Goal: Transaction & Acquisition: Purchase product/service

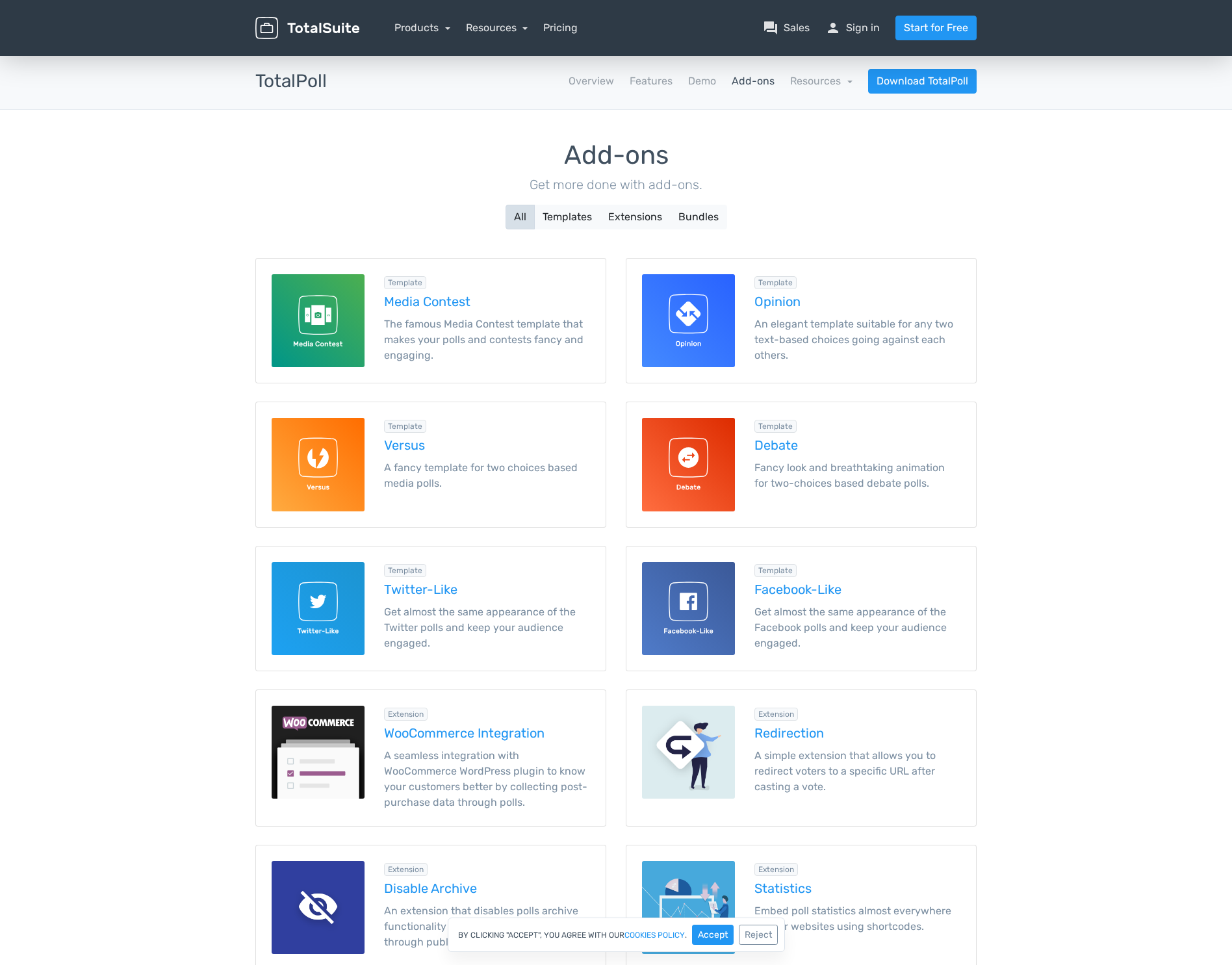
scroll to position [550, 0]
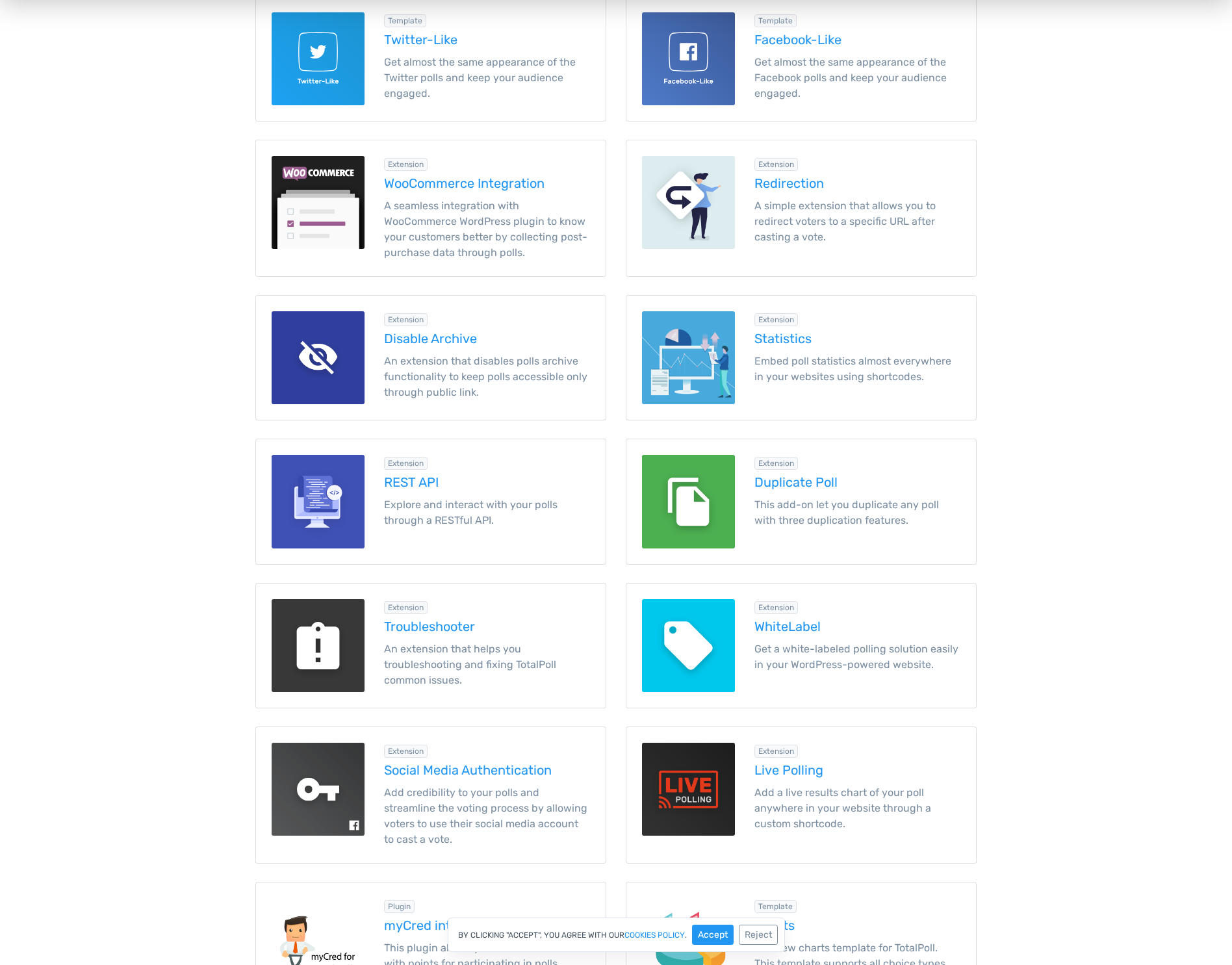
click at [1063, 536] on main "TotalSuite Products TotalPoll Add-ons TotalPoll apps Overview Features Demo Add…" at bounding box center [616, 559] width 1232 height 2111
click at [808, 482] on h5 "Duplicate Poll" at bounding box center [857, 482] width 206 height 14
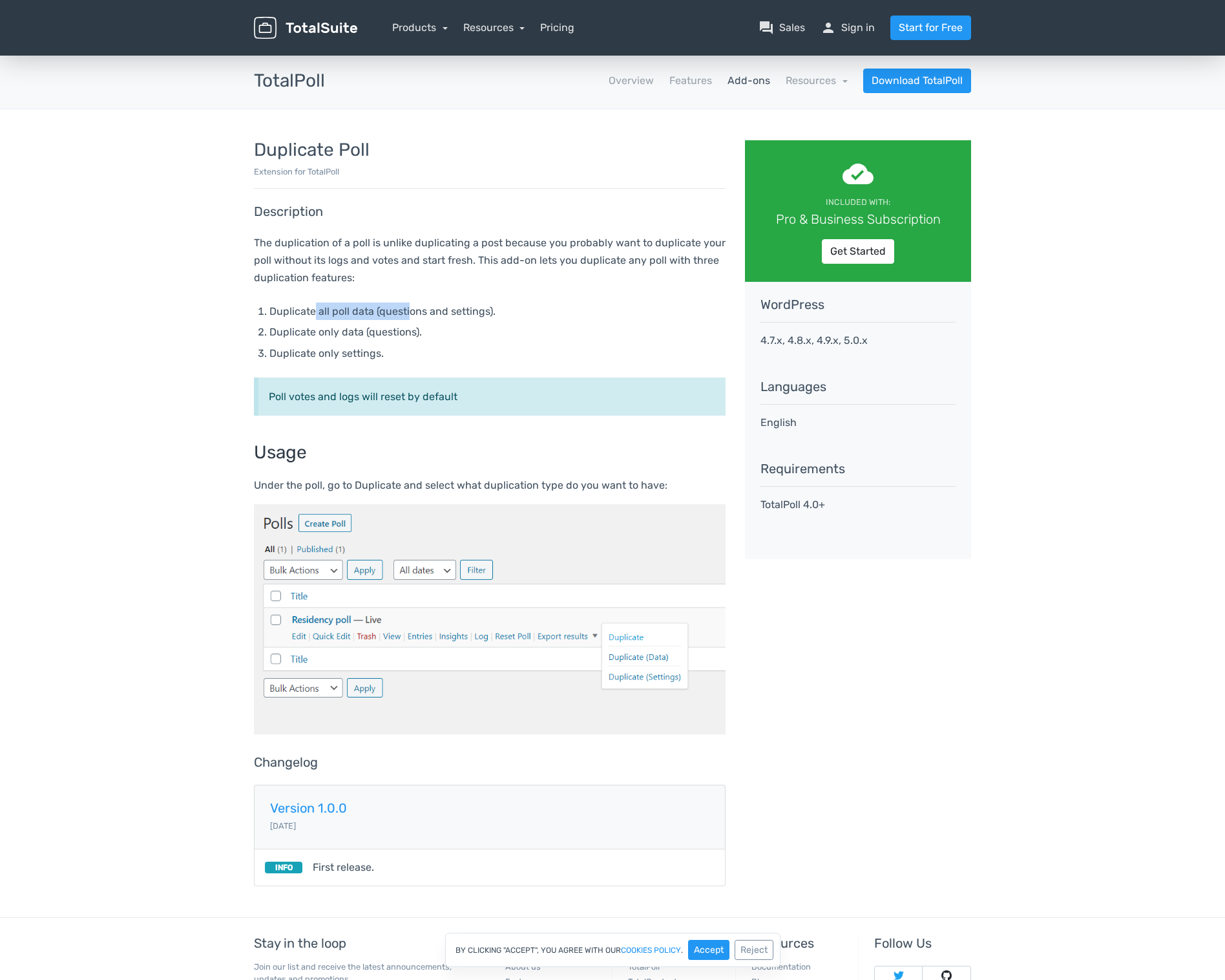
drag, startPoint x: 316, startPoint y: 309, endPoint x: 407, endPoint y: 305, distance: 91.1
click at [407, 305] on li "Duplicate all poll data (questions and settings)." at bounding box center [497, 311] width 456 height 18
drag, startPoint x: 293, startPoint y: 332, endPoint x: 393, endPoint y: 331, distance: 100.0
click at [393, 331] on li "Duplicate only data (questions)." at bounding box center [497, 331] width 456 height 18
drag, startPoint x: 360, startPoint y: 357, endPoint x: 462, endPoint y: 356, distance: 102.0
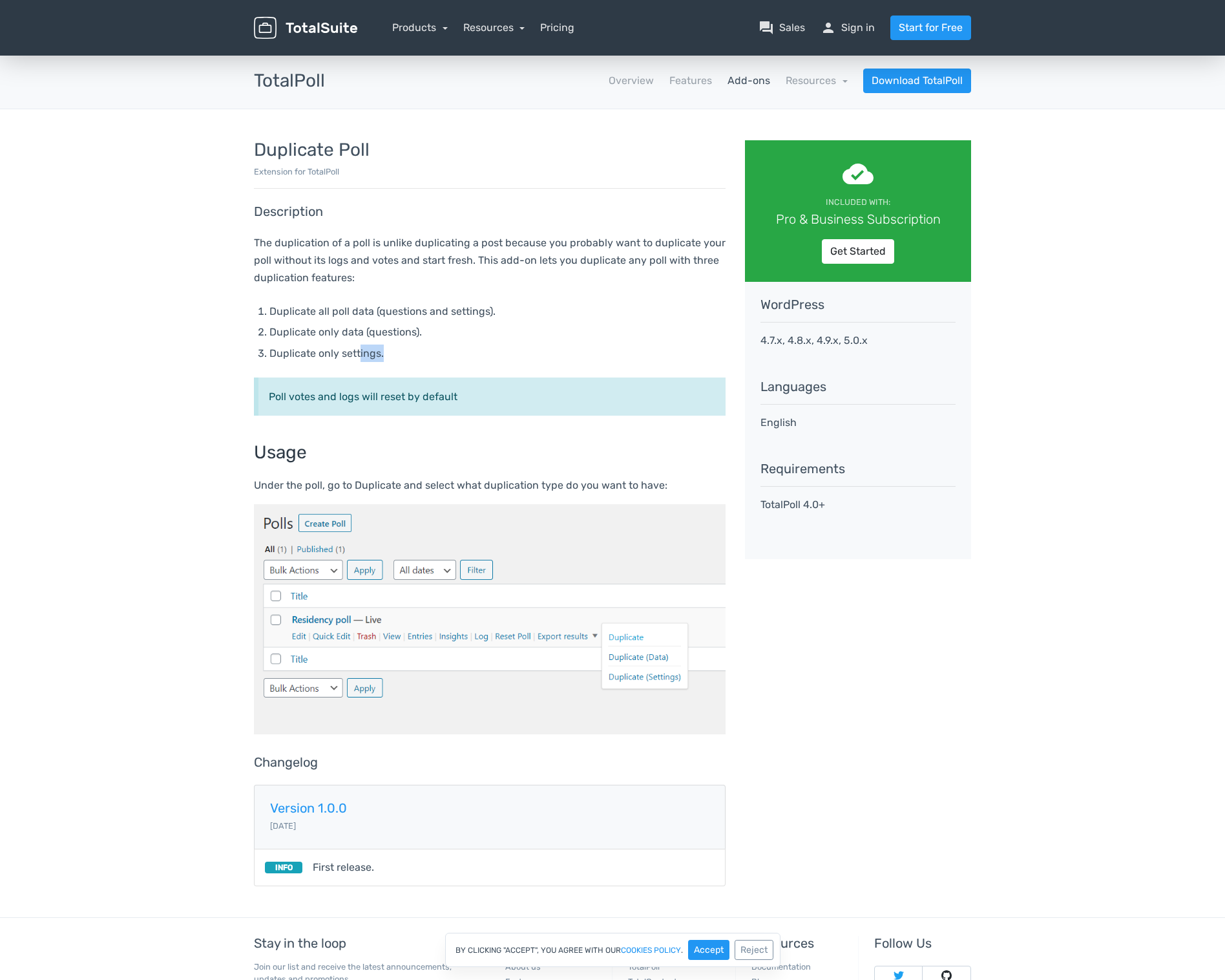
click at [462, 356] on li "Duplicate only settings." at bounding box center [497, 353] width 456 height 18
click at [388, 400] on p "Poll votes and logs will reset by default" at bounding box center [492, 396] width 447 height 18
click at [833, 271] on div "cloud_done Included with: Pro & Business Subscription Get Started" at bounding box center [858, 211] width 226 height 142
click at [871, 249] on link "Get Started" at bounding box center [858, 251] width 72 height 25
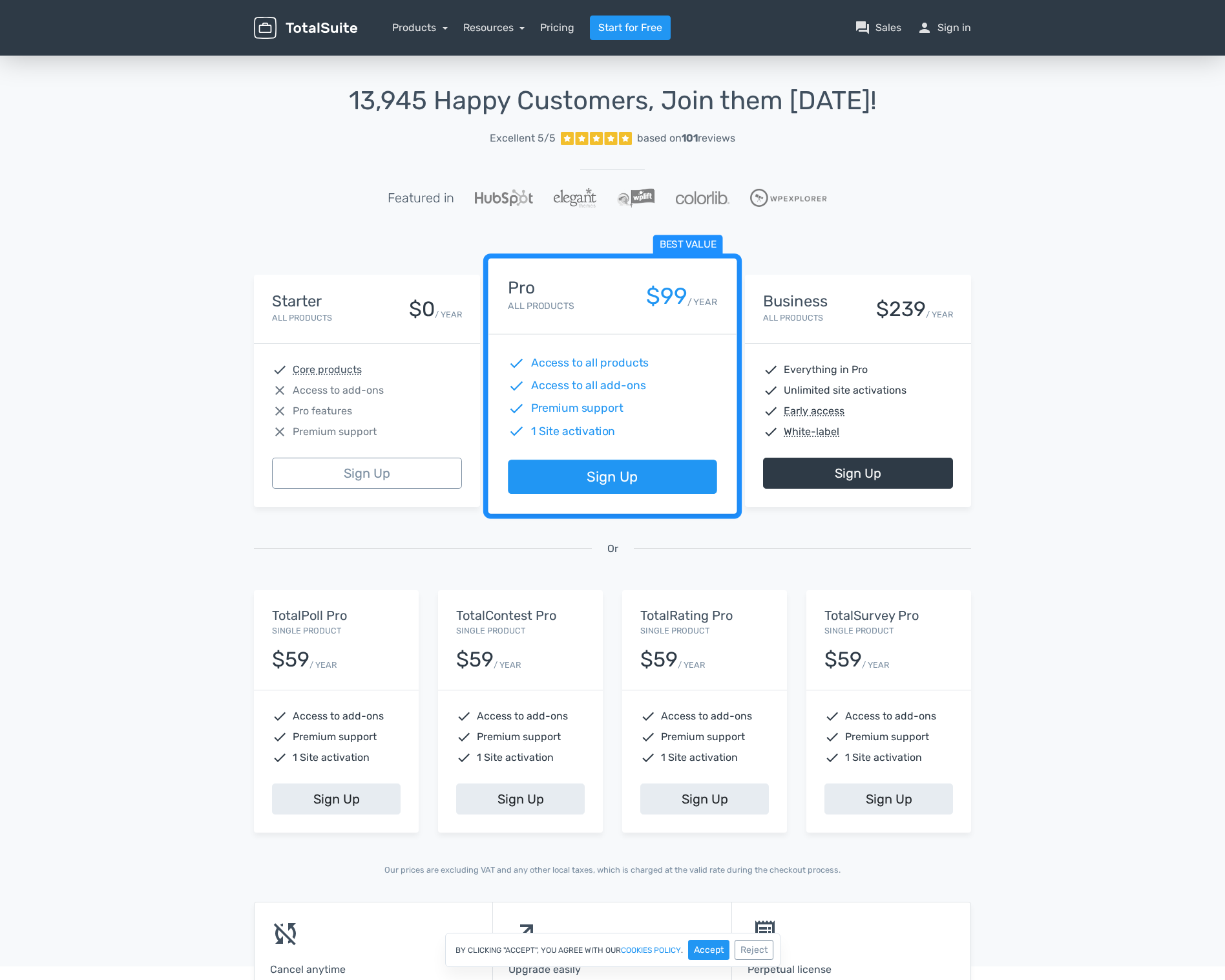
click at [971, 28] on nav "Products TotalPoll WordPress Poll and Contest Plugin TotalContest WordPress Con…" at bounding box center [674, 27] width 614 height 25
click at [966, 28] on link "person Sign in" at bounding box center [944, 28] width 55 height 15
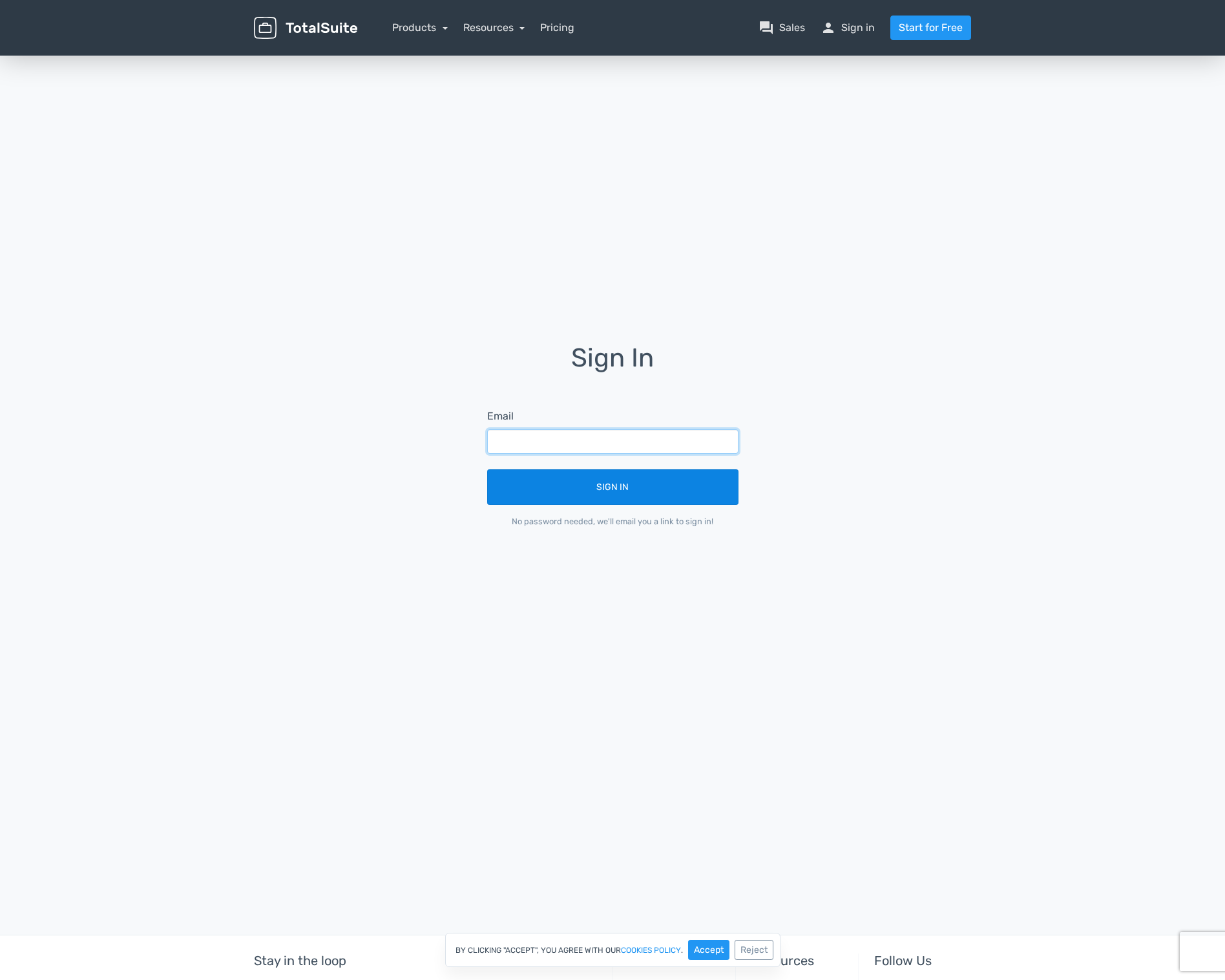
type input "xavier@direxion.be"
click at [563, 490] on button "Sign In" at bounding box center [613, 487] width 251 height 36
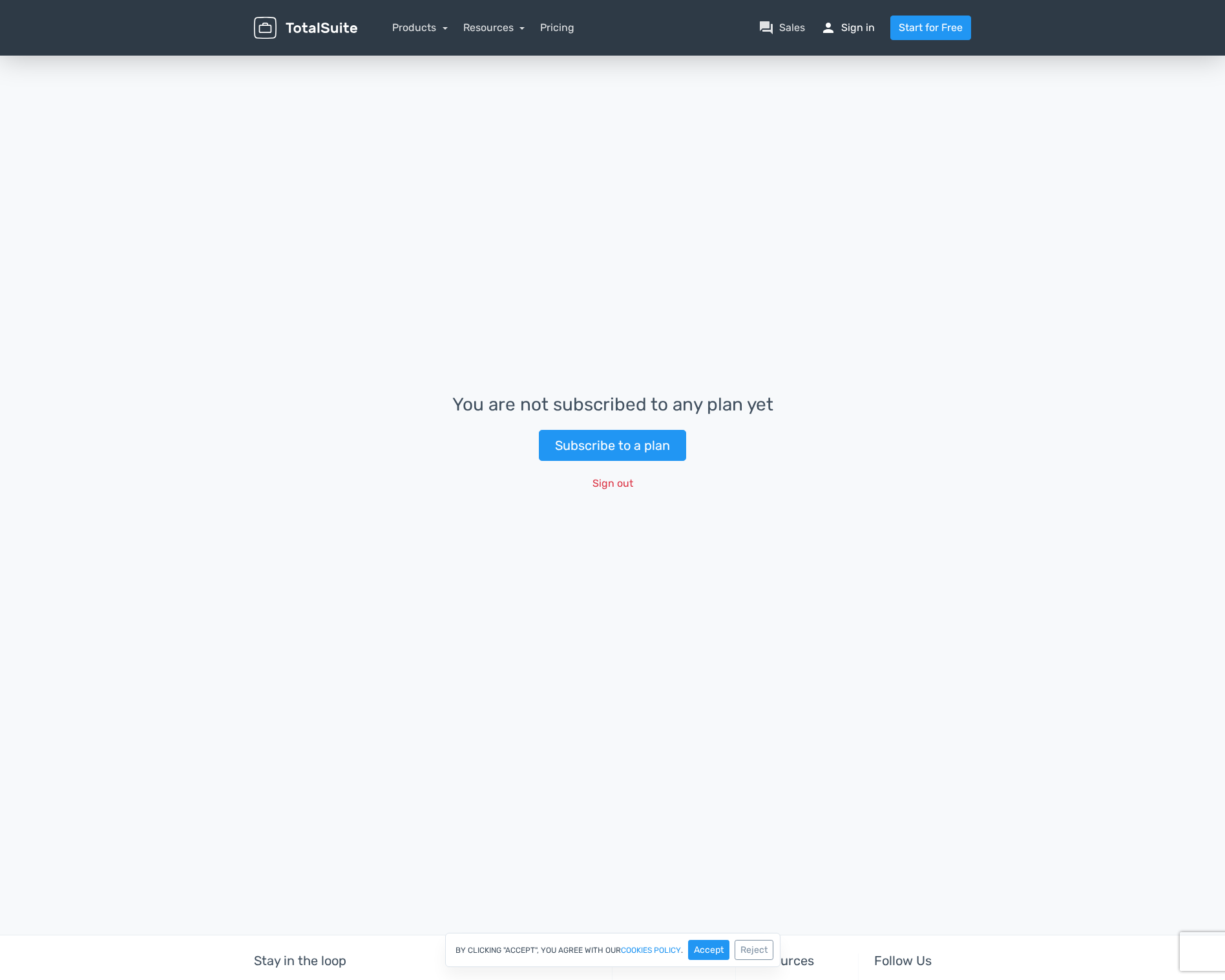
click at [848, 24] on link "person Sign in" at bounding box center [848, 28] width 55 height 15
drag, startPoint x: 712, startPoint y: 950, endPoint x: 719, endPoint y: 937, distance: 14.8
click at [711, 950] on button "Accept" at bounding box center [709, 950] width 41 height 20
